Goal: Find specific page/section: Find specific page/section

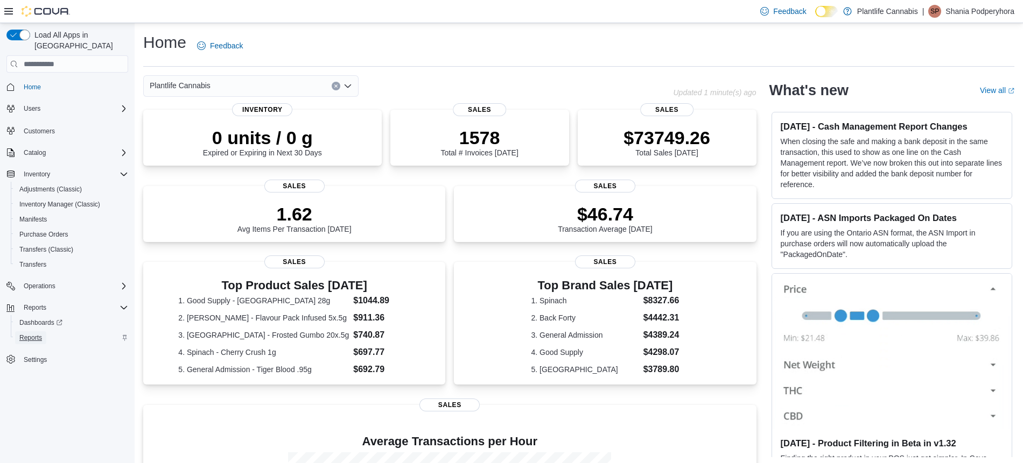
click at [23, 334] on span "Reports" at bounding box center [30, 338] width 23 height 9
